Goal: Use online tool/utility: Use online tool/utility

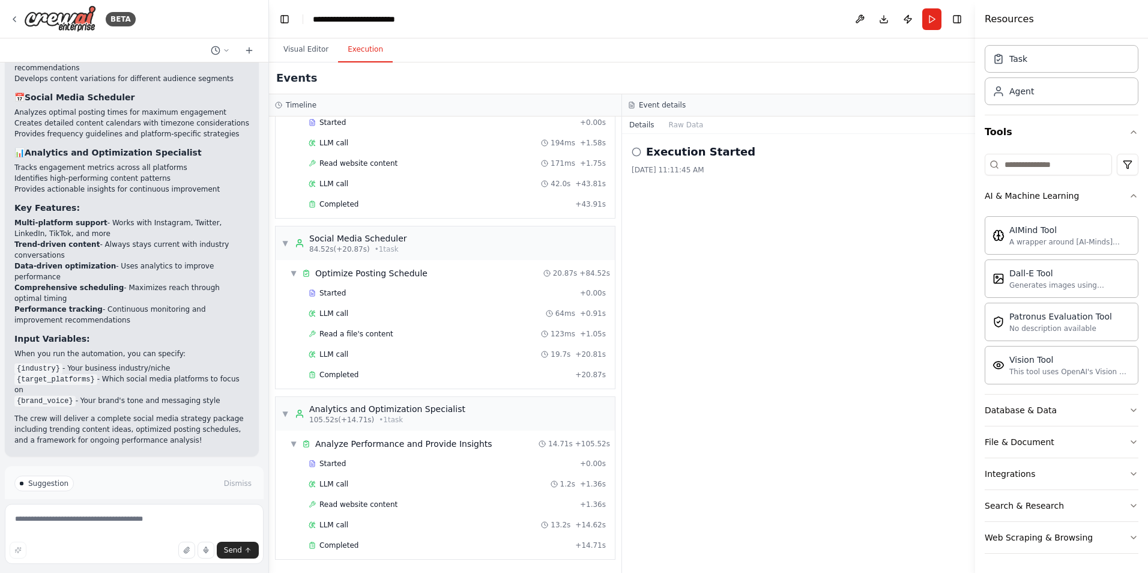
click at [214, 525] on button "Improve automation" at bounding box center [134, 534] width 240 height 19
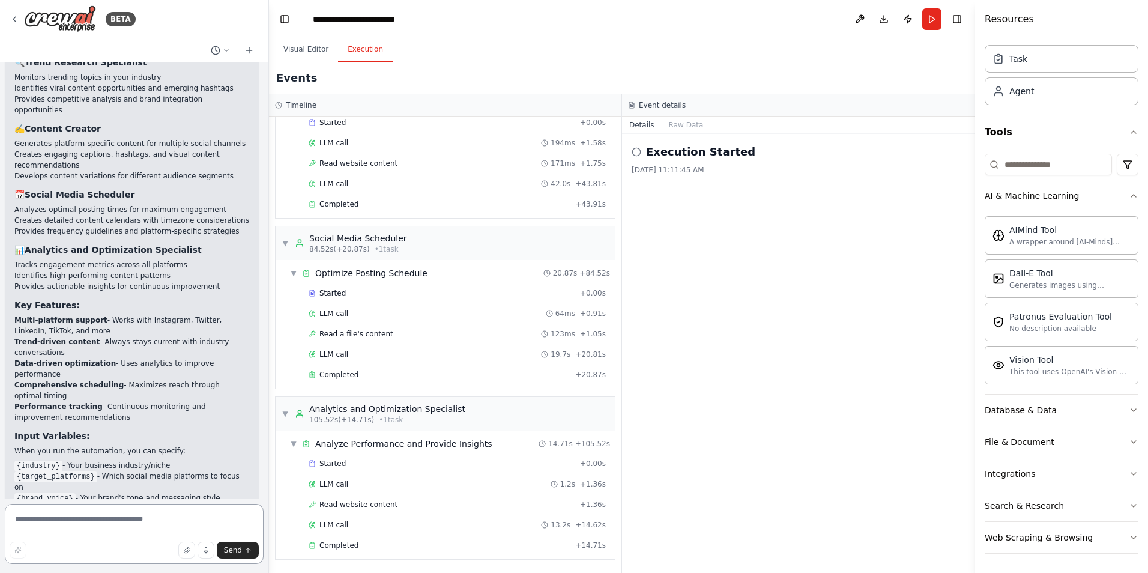
click at [213, 531] on textarea at bounding box center [134, 534] width 259 height 60
type textarea "**********"
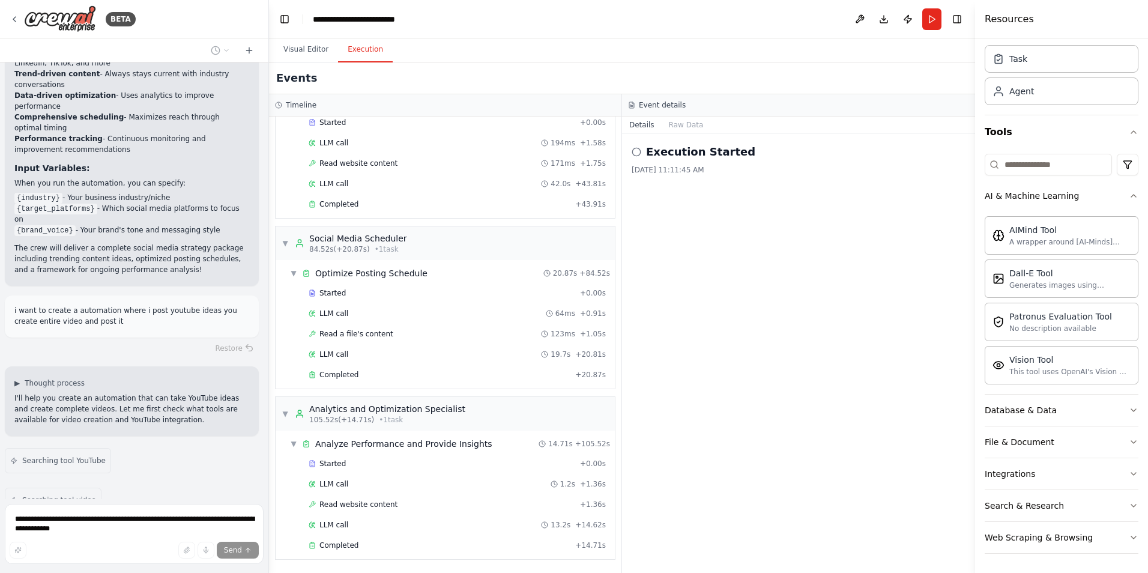
scroll to position [1674, 0]
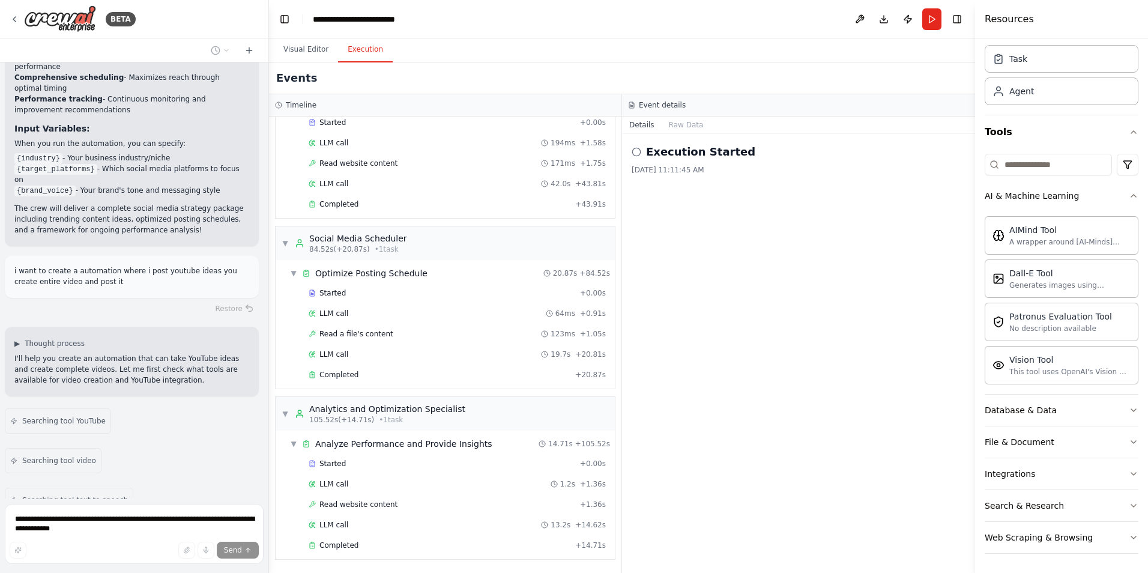
drag, startPoint x: 52, startPoint y: 501, endPoint x: 55, endPoint y: 507, distance: 6.7
click at [52, 503] on form "**********" at bounding box center [134, 536] width 268 height 74
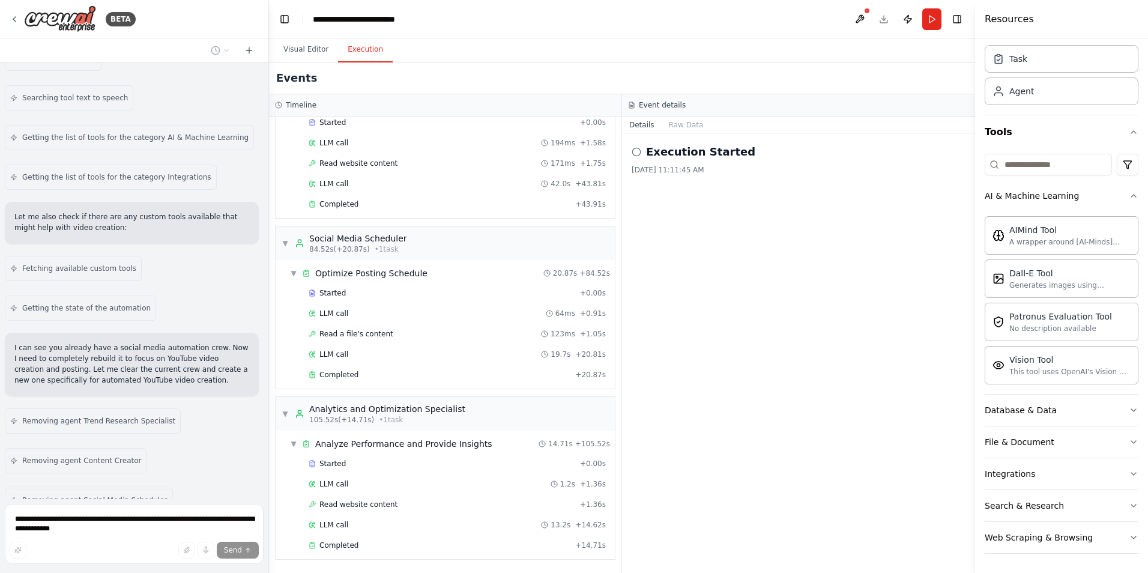
scroll to position [2116, 0]
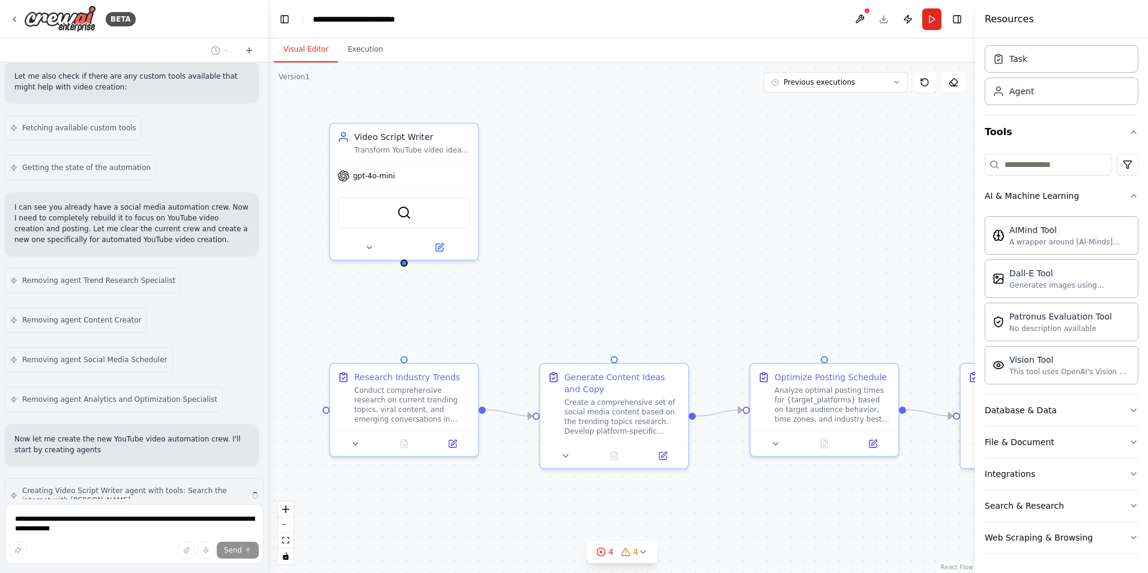
click at [310, 55] on button "Visual Editor" at bounding box center [306, 49] width 64 height 25
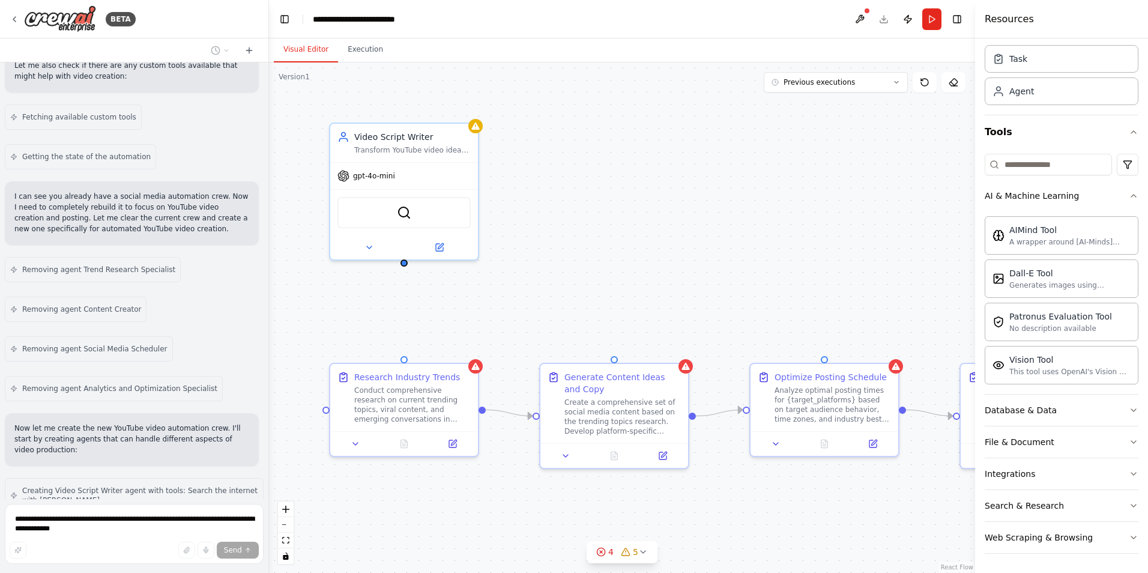
scroll to position [2267, 0]
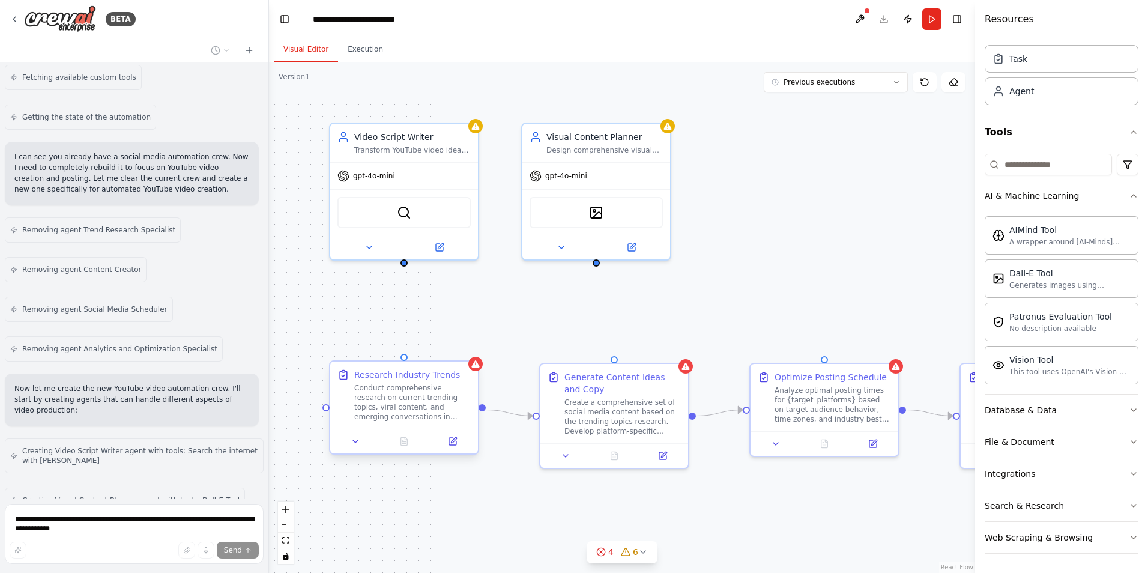
click at [391, 407] on div "Conduct comprehensive research on current trending topics, viral content, and e…" at bounding box center [412, 402] width 116 height 38
click at [416, 426] on div "Research Industry Trends Conduct comprehensive research on current trending top…" at bounding box center [404, 394] width 148 height 67
click at [452, 458] on div ".deletable-edge-delete-btn { width: 20px; height: 20px; border: 0px solid #ffff…" at bounding box center [622, 317] width 706 height 510
click at [450, 441] on icon at bounding box center [452, 441] width 7 height 7
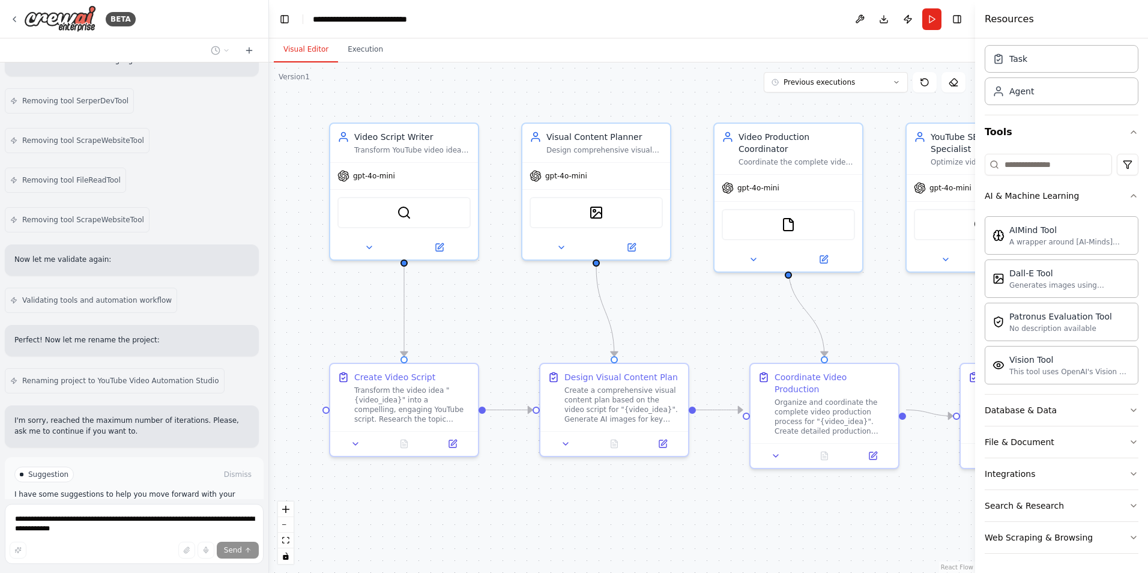
scroll to position [3354, 0]
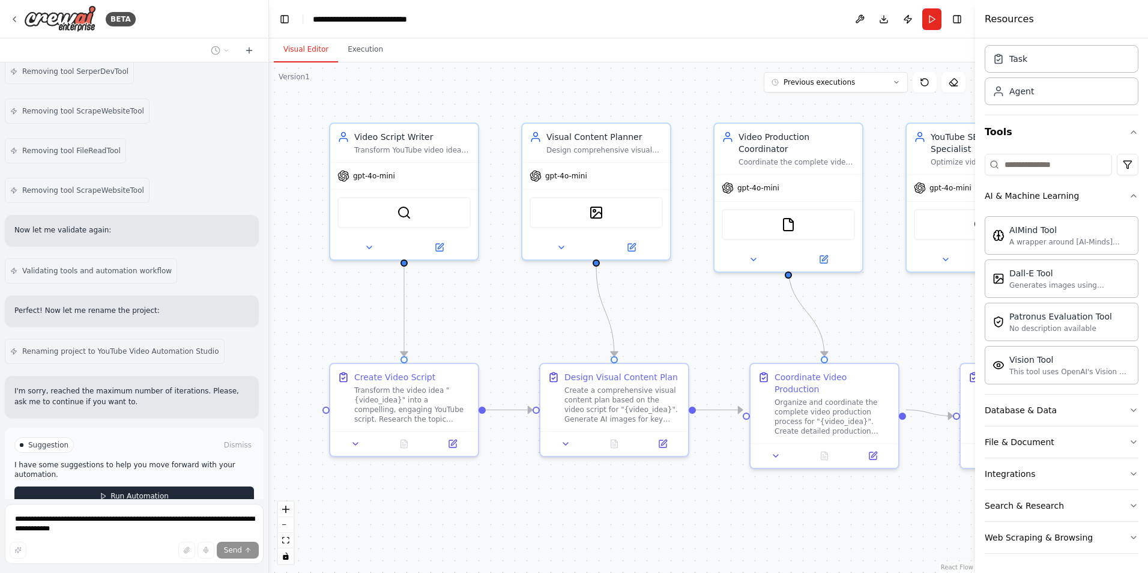
click at [201, 486] on button "Run Automation" at bounding box center [134, 495] width 240 height 19
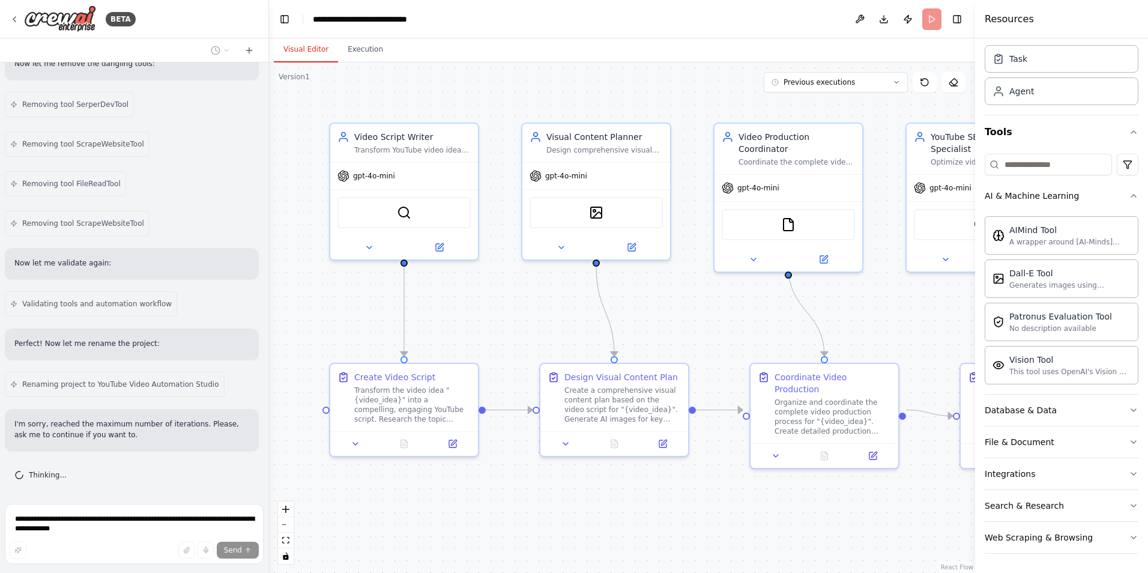
scroll to position [3257, 0]
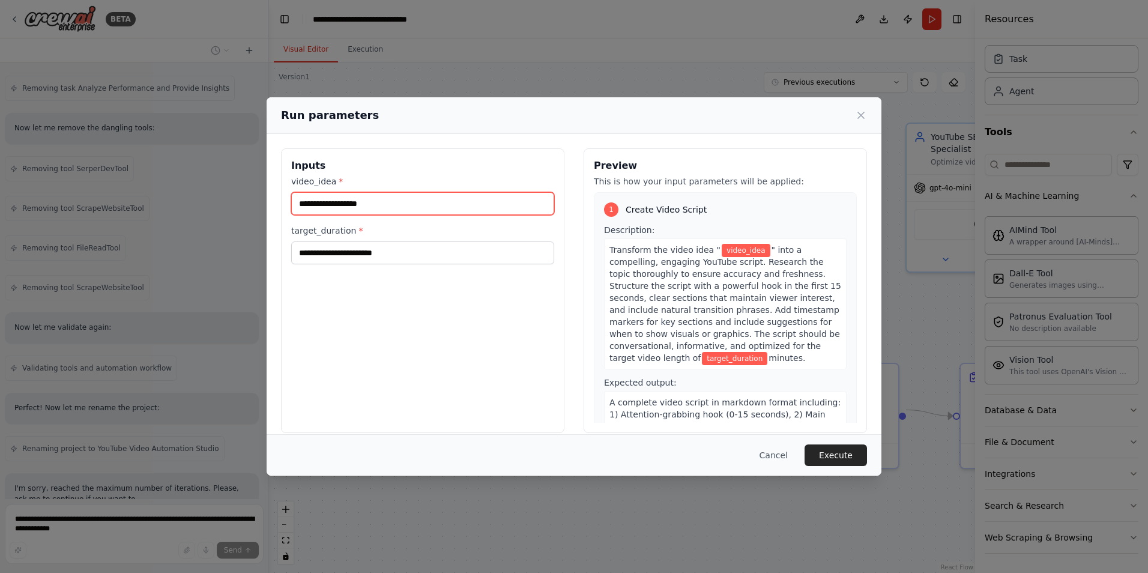
drag, startPoint x: 456, startPoint y: 203, endPoint x: 462, endPoint y: 201, distance: 6.8
click at [460, 202] on input "video_idea *" at bounding box center [422, 203] width 263 height 23
paste input "**********"
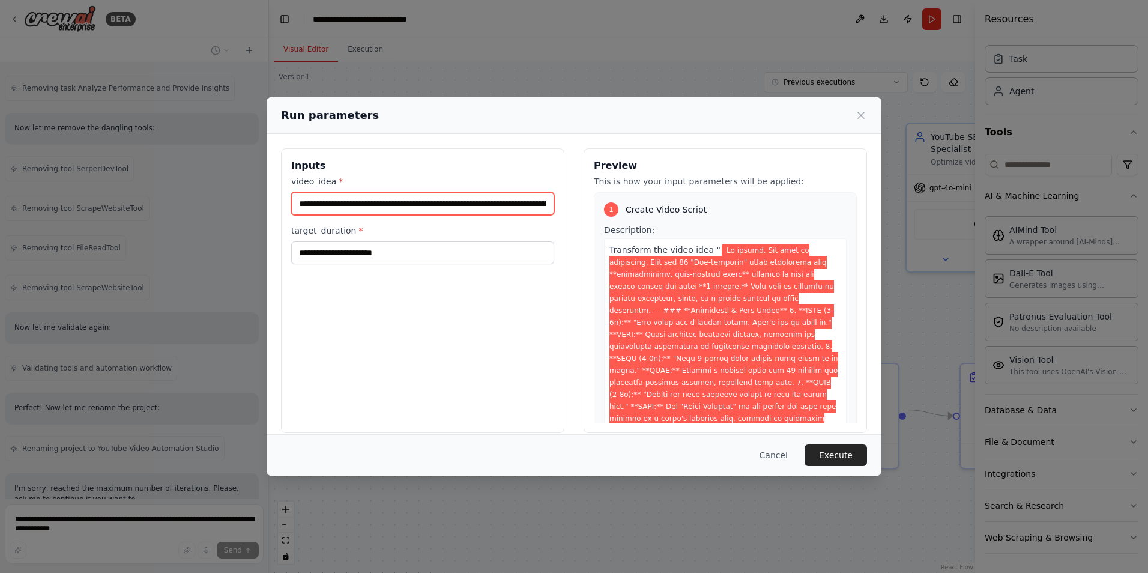
scroll to position [0, 23419]
type input "**********"
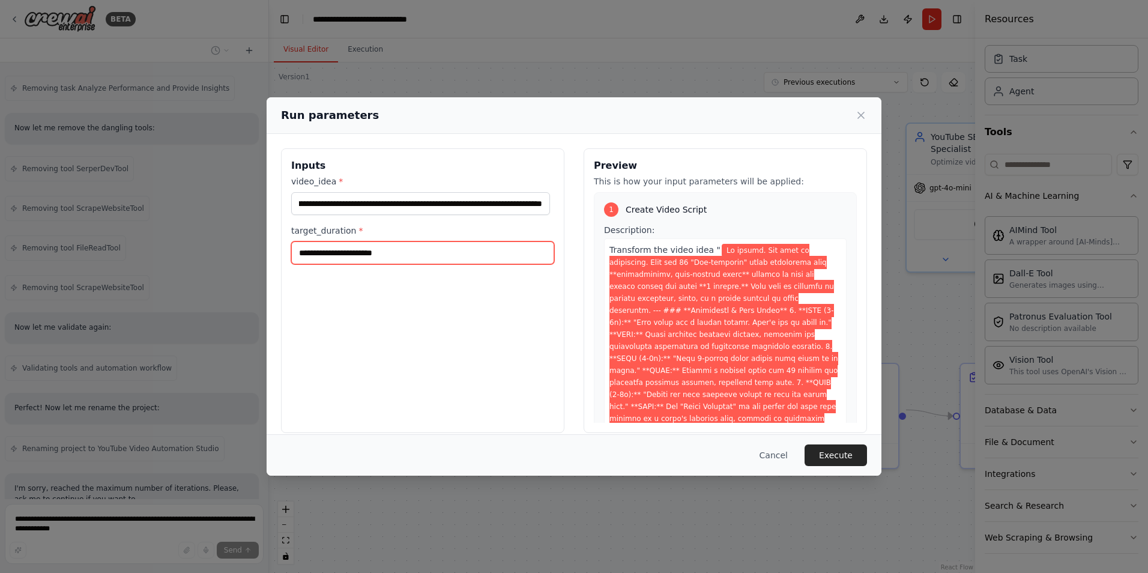
scroll to position [0, 0]
click at [465, 253] on input "target_duration *" at bounding box center [422, 252] width 263 height 23
type input "**"
drag, startPoint x: 850, startPoint y: 438, endPoint x: 846, endPoint y: 449, distance: 12.0
click at [850, 440] on div "Cancel Execute" at bounding box center [574, 454] width 615 height 41
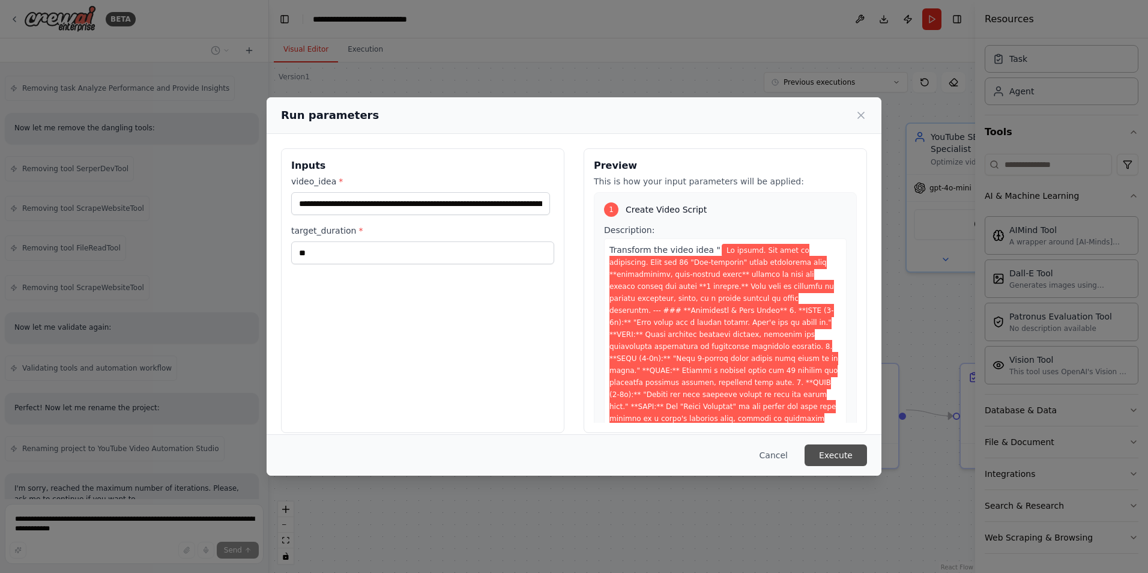
click at [847, 454] on button "Execute" at bounding box center [836, 455] width 62 height 22
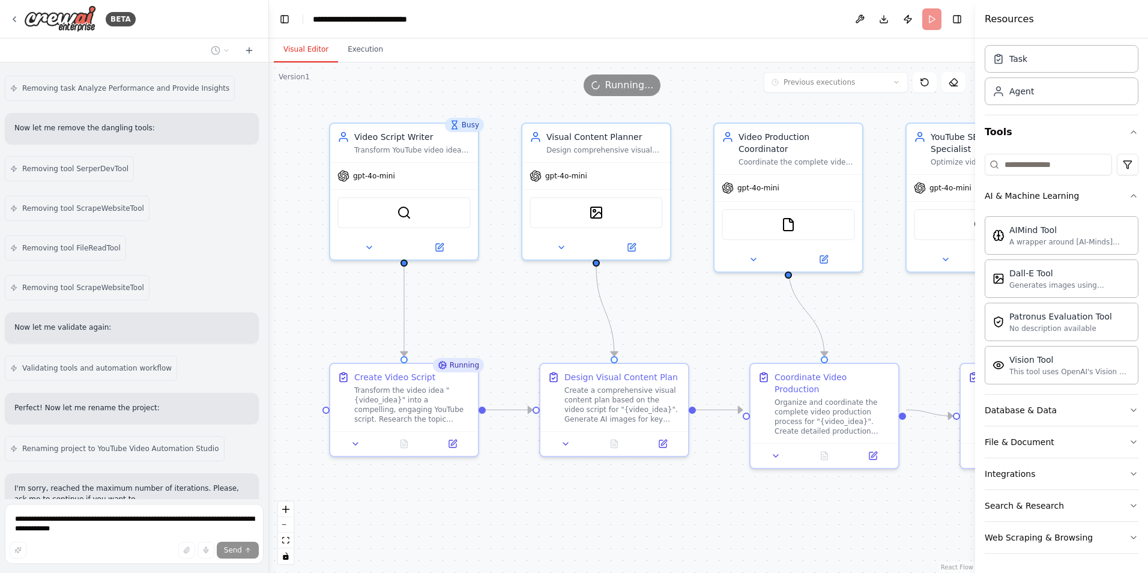
click at [311, 45] on button "Visual Editor" at bounding box center [306, 49] width 64 height 25
click at [346, 50] on button "Execution" at bounding box center [365, 49] width 55 height 25
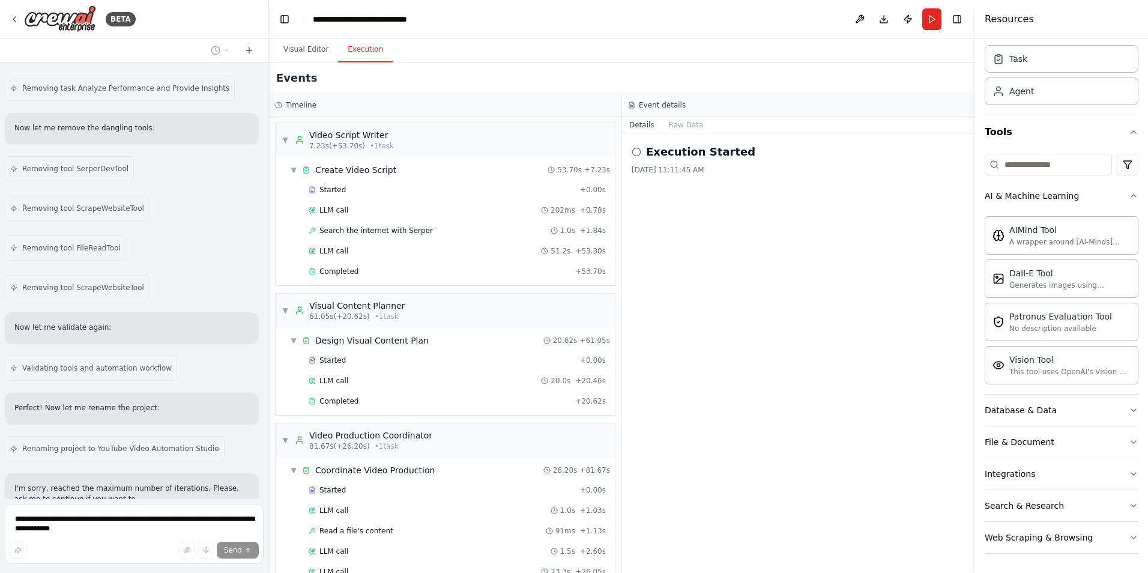
scroll to position [3354, 0]
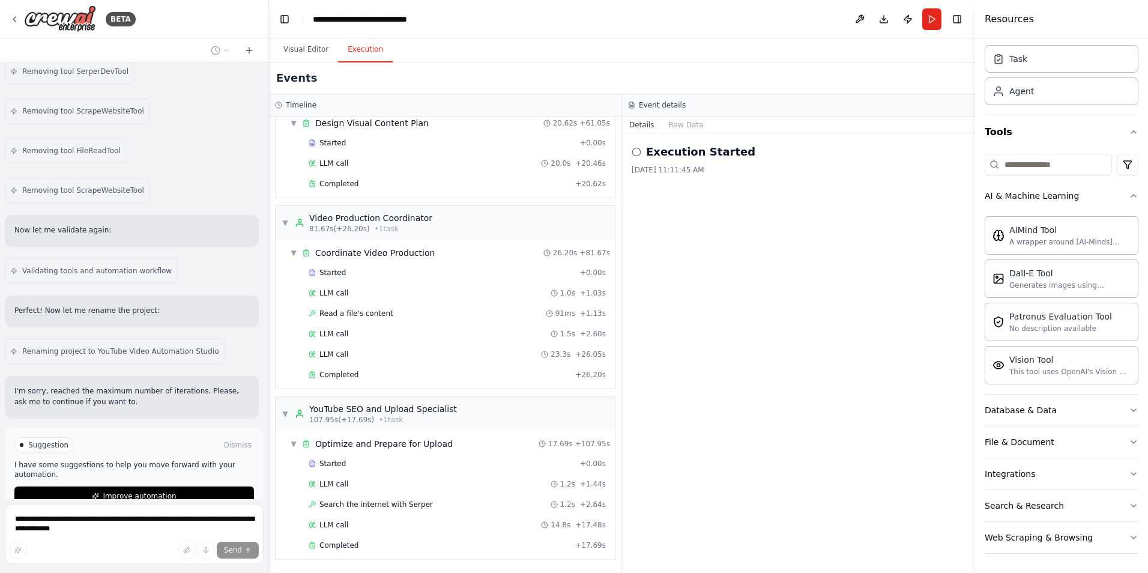
click at [173, 486] on button "Improve automation" at bounding box center [134, 495] width 240 height 19
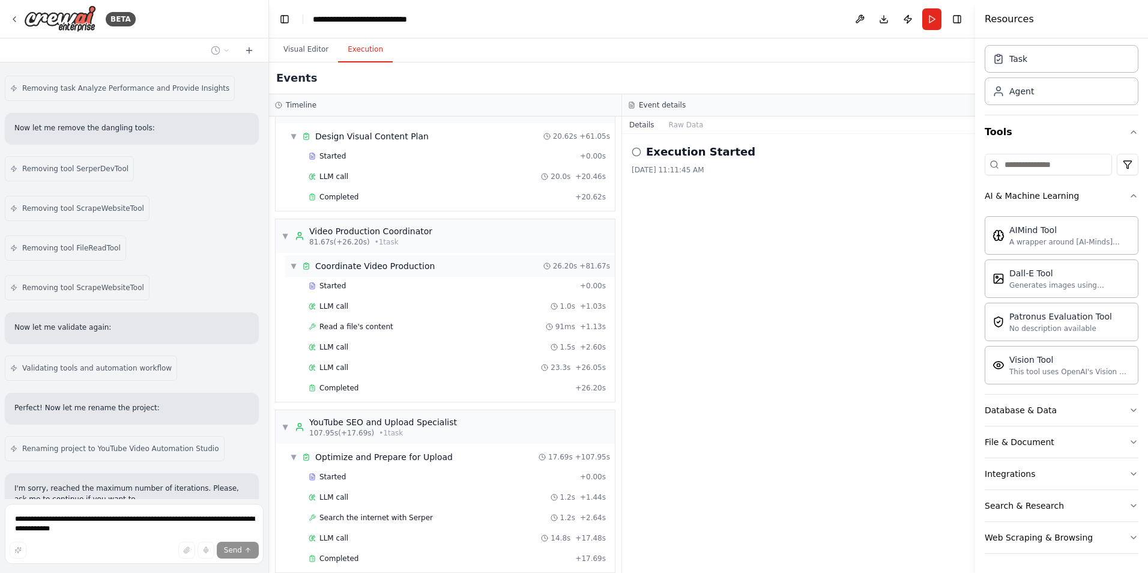
scroll to position [217, 0]
